Goal: Information Seeking & Learning: Learn about a topic

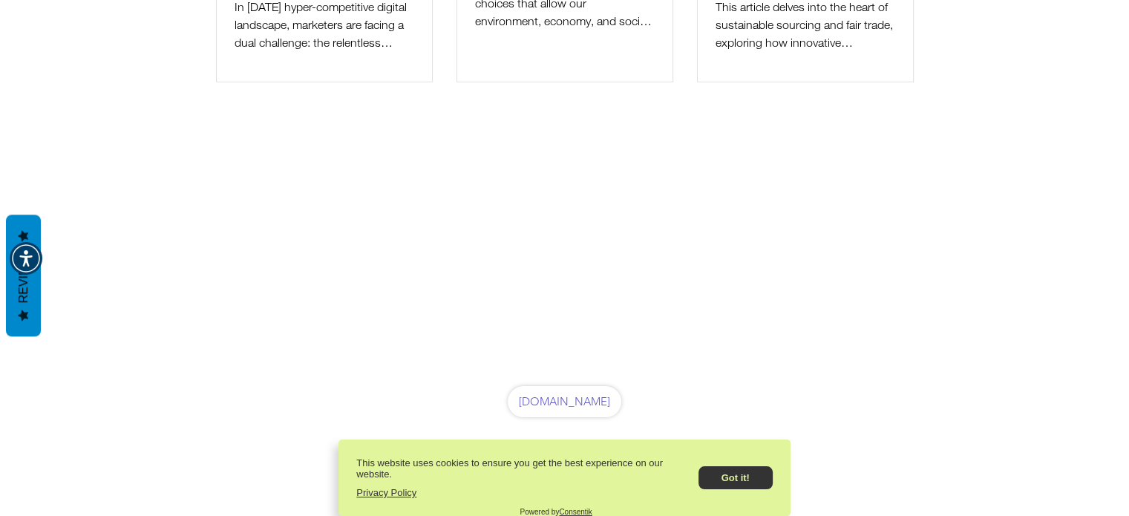
scroll to position [3354, 0]
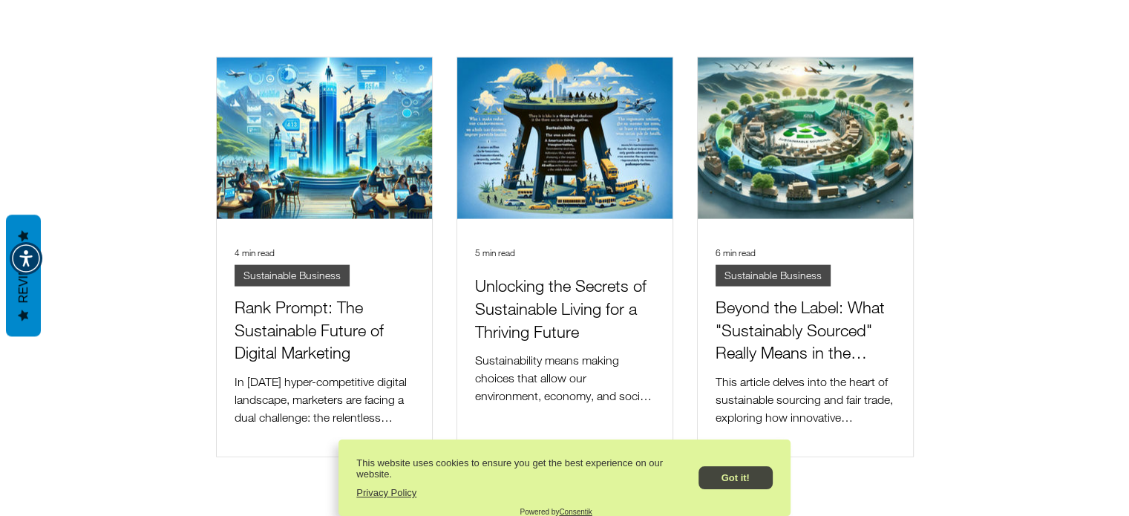
click at [742, 470] on button "Got it!" at bounding box center [735, 477] width 74 height 23
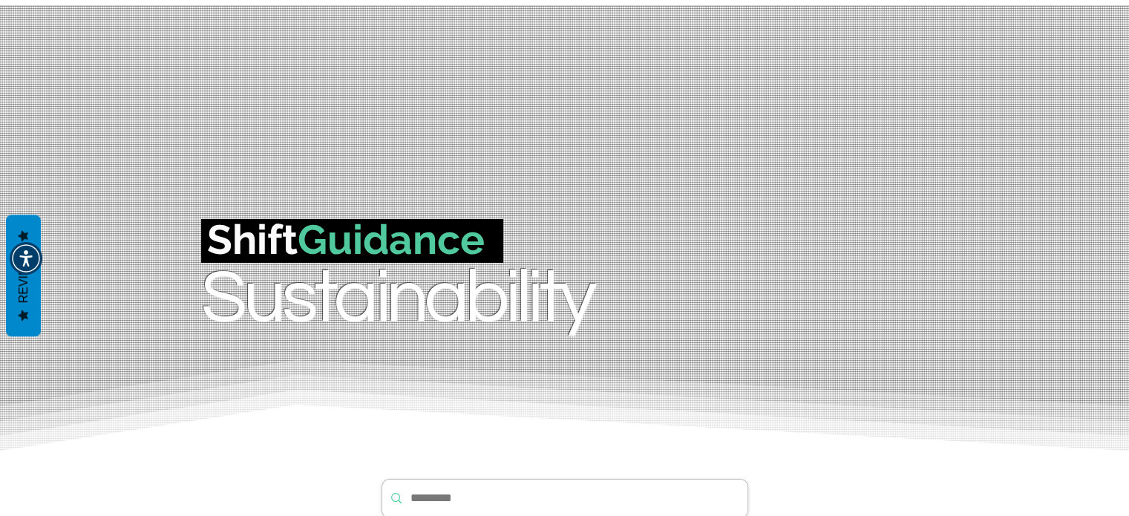
scroll to position [0, 0]
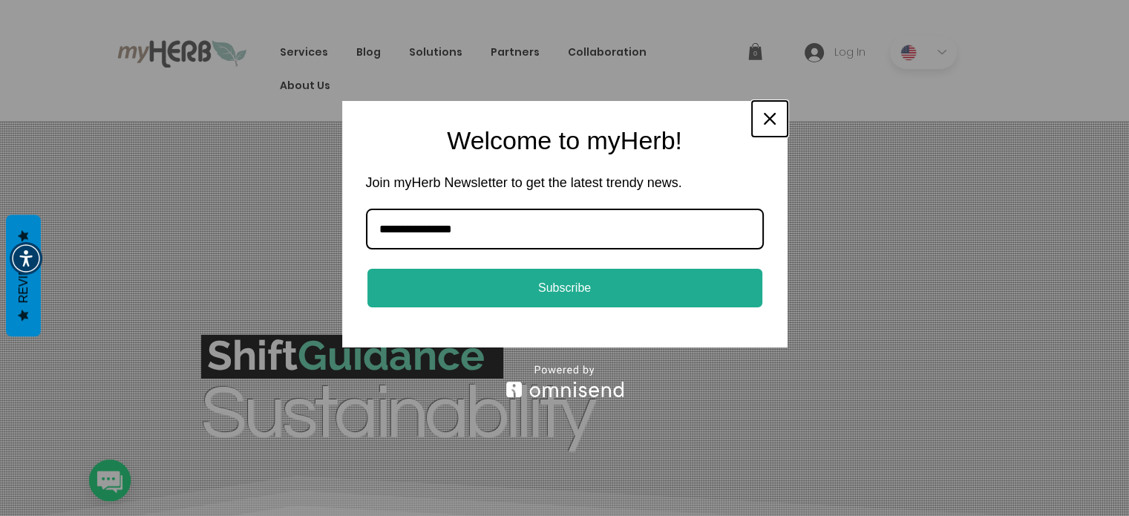
click at [767, 122] on icon "close icon" at bounding box center [770, 119] width 12 height 12
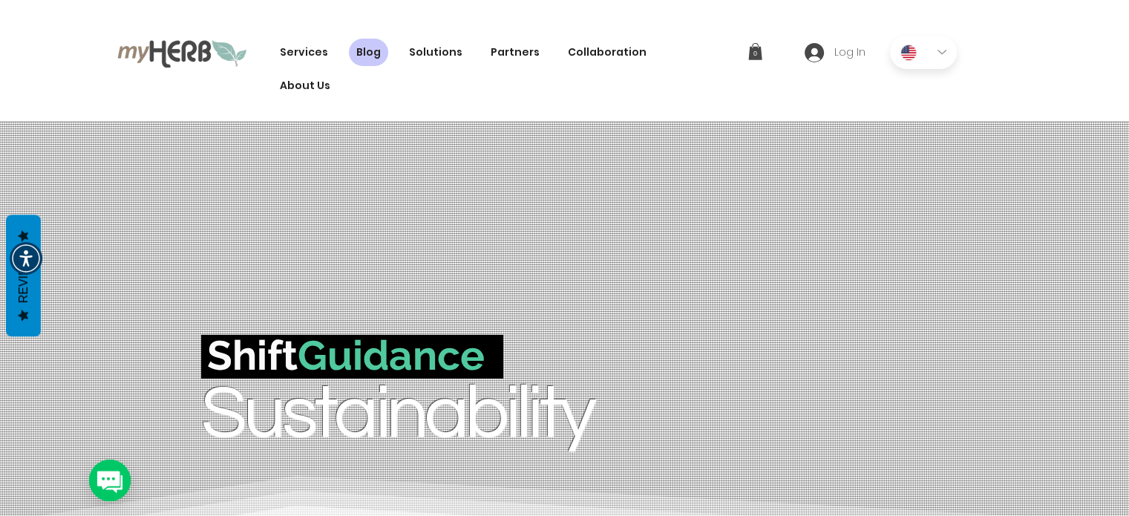
click at [370, 56] on span "Blog" at bounding box center [368, 53] width 24 height 16
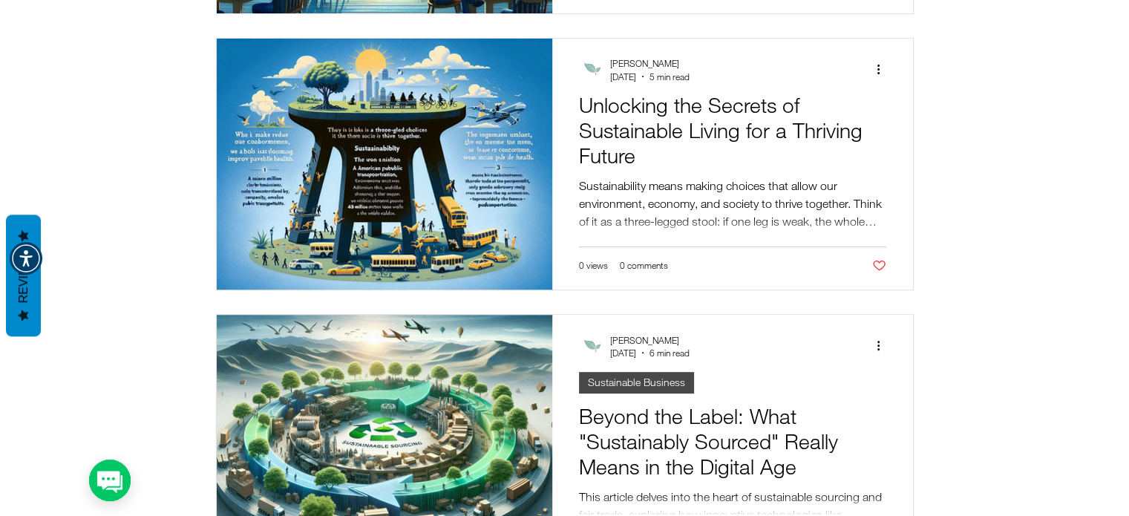
scroll to position [816, 0]
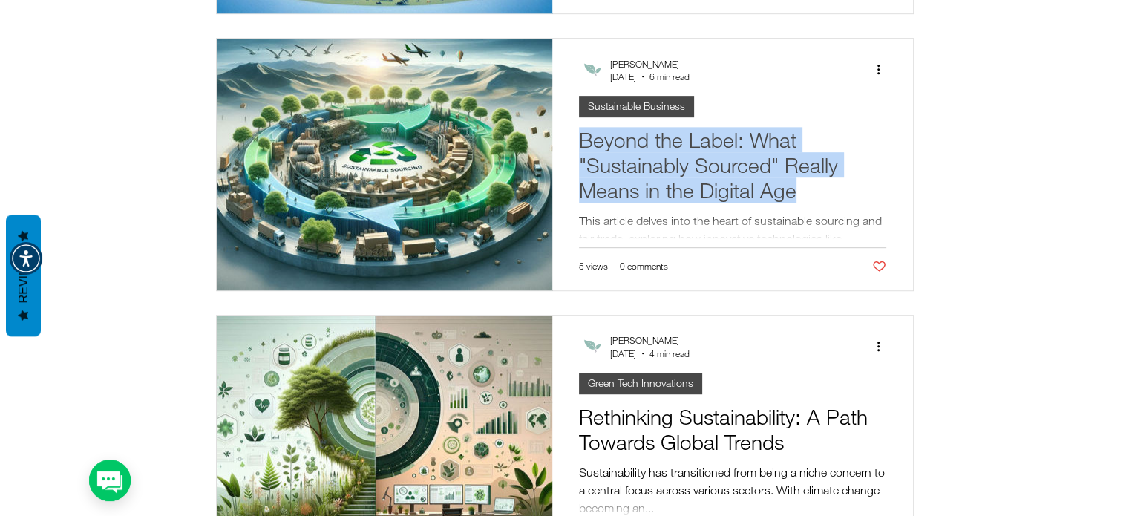
drag, startPoint x: 570, startPoint y: 134, endPoint x: 833, endPoint y: 195, distance: 270.5
click at [833, 195] on div "Beyond the Label: What "Sustainably Sourced" Really Means in the Digital Age Th…" at bounding box center [732, 165] width 361 height 252
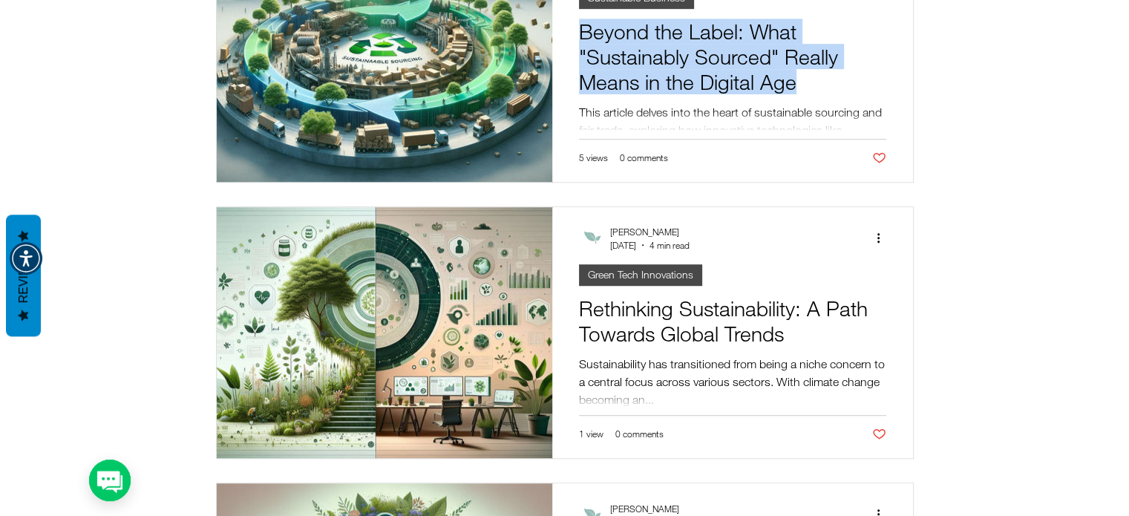
scroll to position [1113, 0]
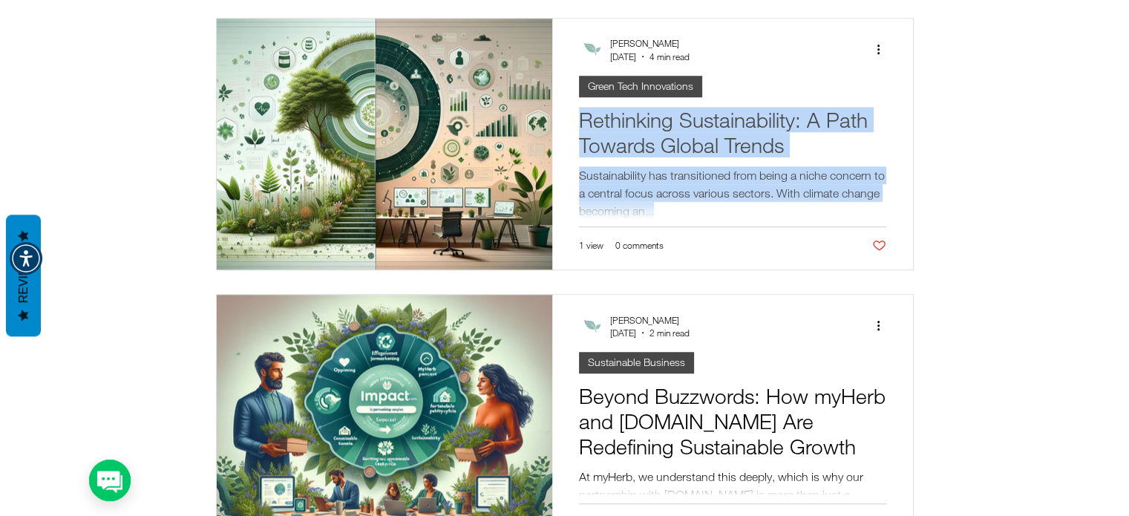
drag, startPoint x: 570, startPoint y: 115, endPoint x: 844, endPoint y: 209, distance: 290.3
click at [844, 209] on div "Rethinking Sustainability: A Path Towards Global Trends Sustainability has tran…" at bounding box center [732, 145] width 361 height 252
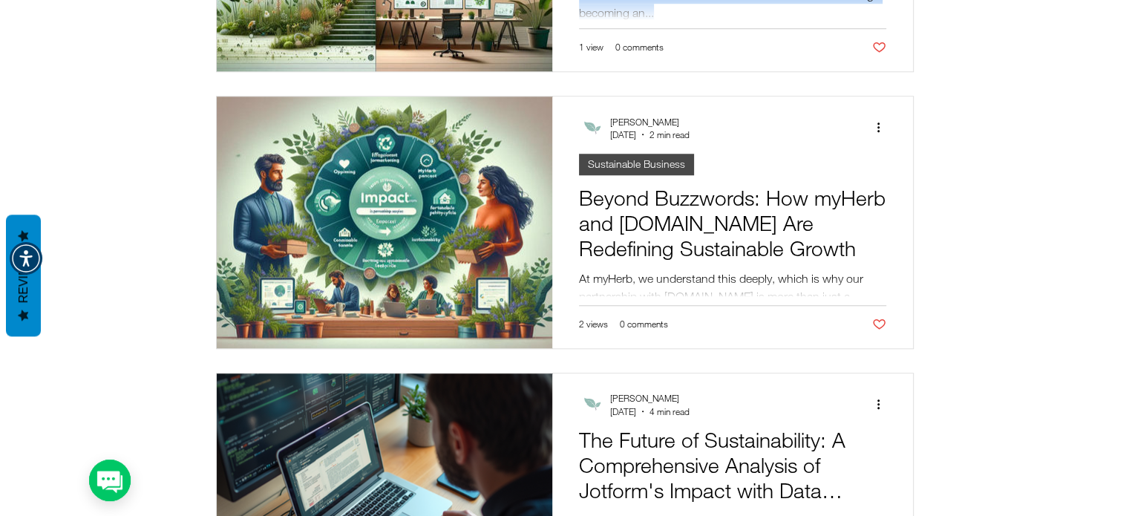
scroll to position [1336, 0]
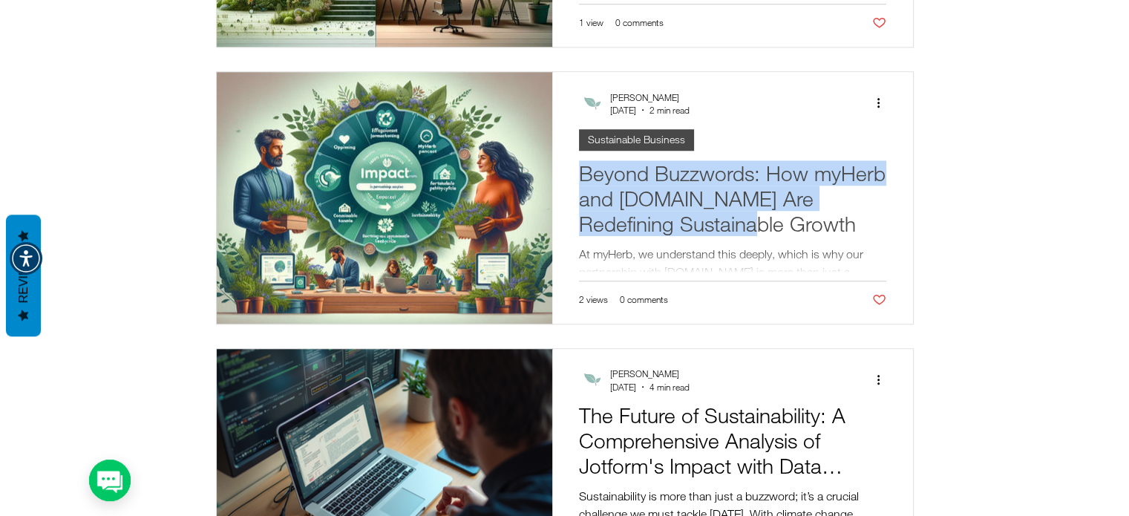
drag, startPoint x: 570, startPoint y: 174, endPoint x: 815, endPoint y: 234, distance: 252.9
click at [815, 234] on div "Beyond Buzzwords: How myHerb and [DOMAIN_NAME] Are Redefining Sustainable Growt…" at bounding box center [732, 198] width 361 height 252
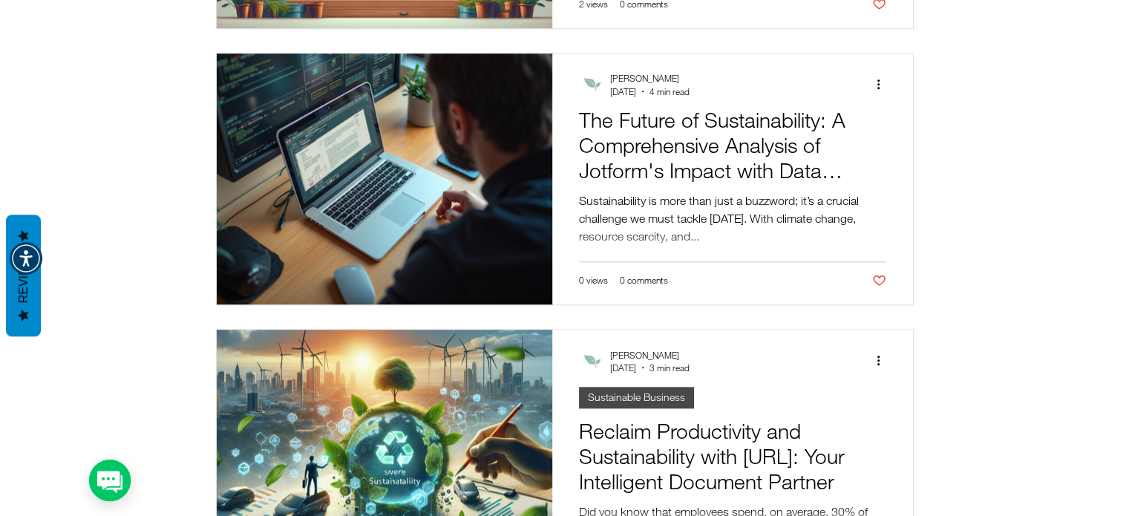
scroll to position [1632, 0]
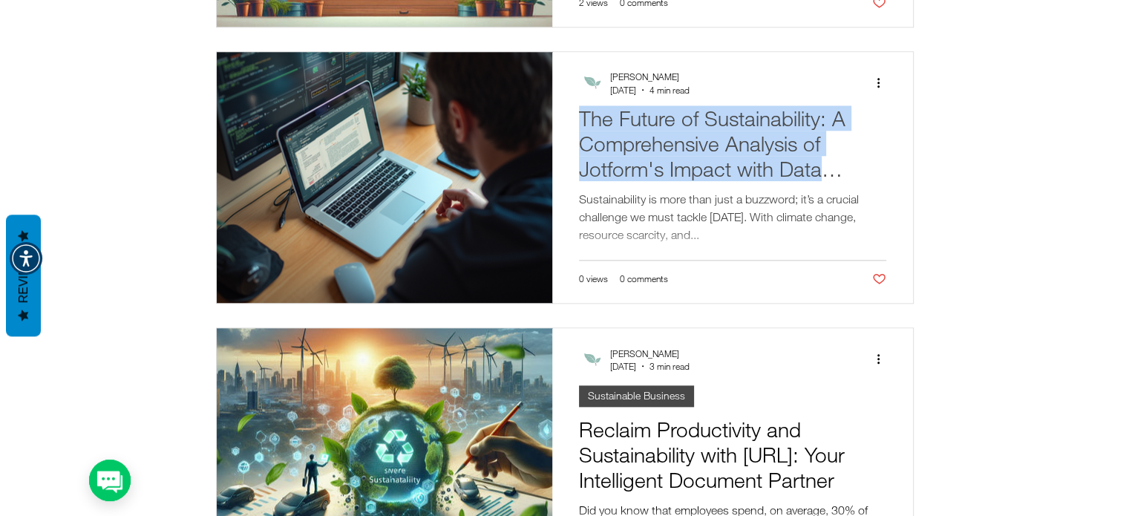
drag, startPoint x: 571, startPoint y: 115, endPoint x: 847, endPoint y: 168, distance: 281.2
click at [847, 168] on div "The Future of Sustainability: A Comprehensive Analysis of Jotform's Impact with…" at bounding box center [732, 178] width 361 height 252
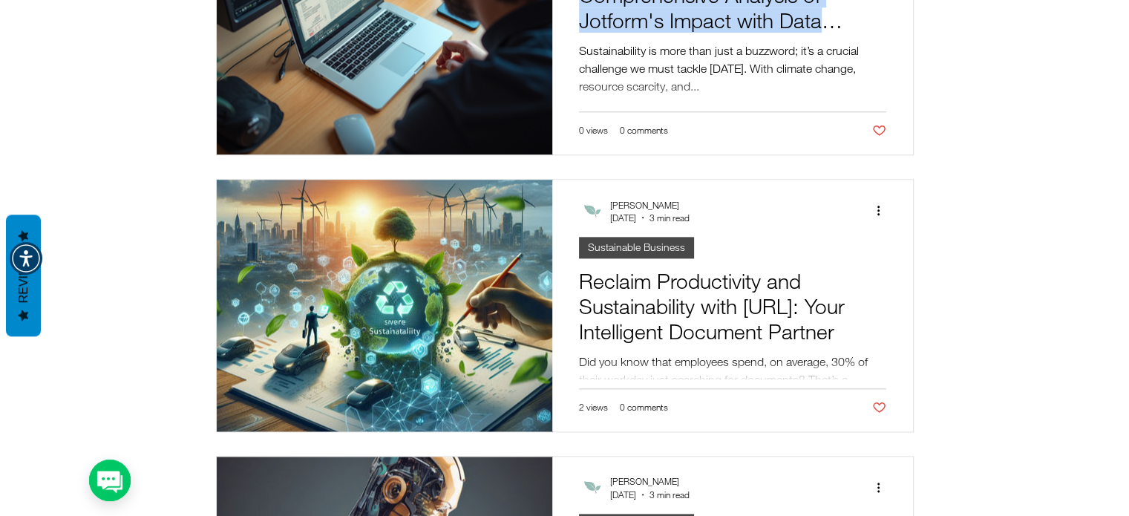
scroll to position [1855, 0]
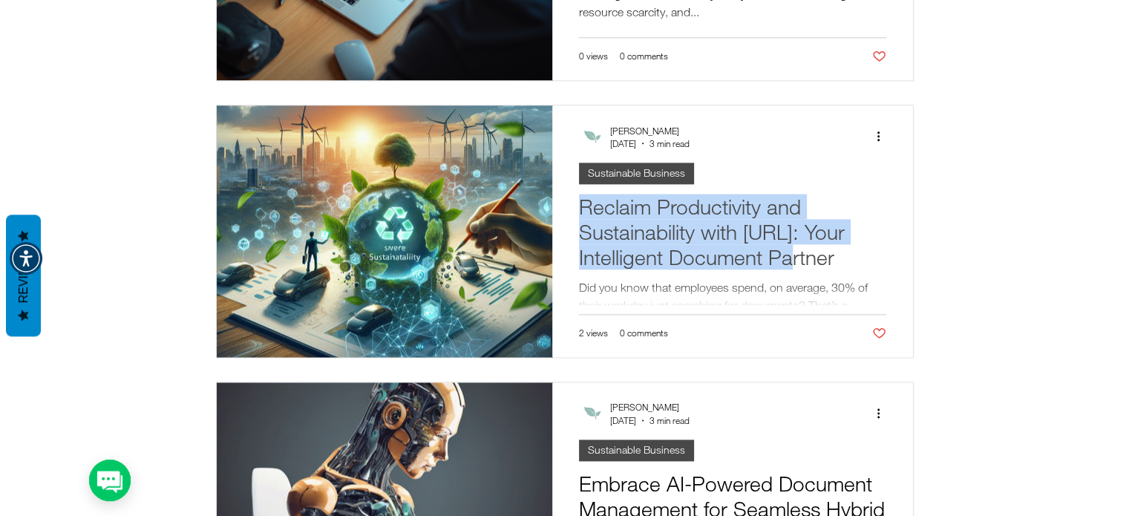
drag, startPoint x: 576, startPoint y: 205, endPoint x: 830, endPoint y: 252, distance: 258.8
click at [830, 252] on div "Reclaim Productivity and Sustainability with [URL]: Your Intelligent Document P…" at bounding box center [733, 249] width 312 height 116
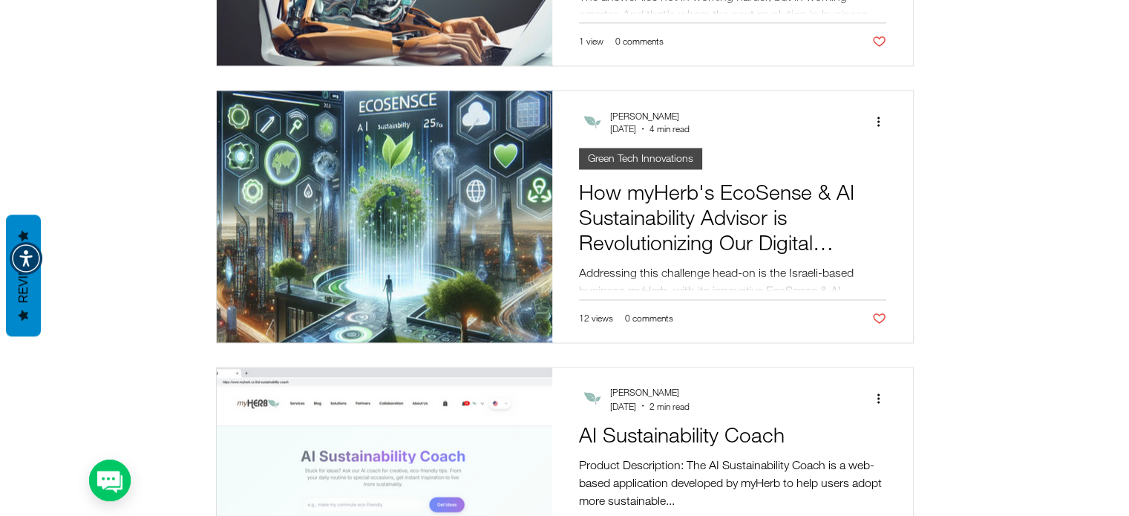
scroll to position [2449, 0]
